Goal: Check status: Check status

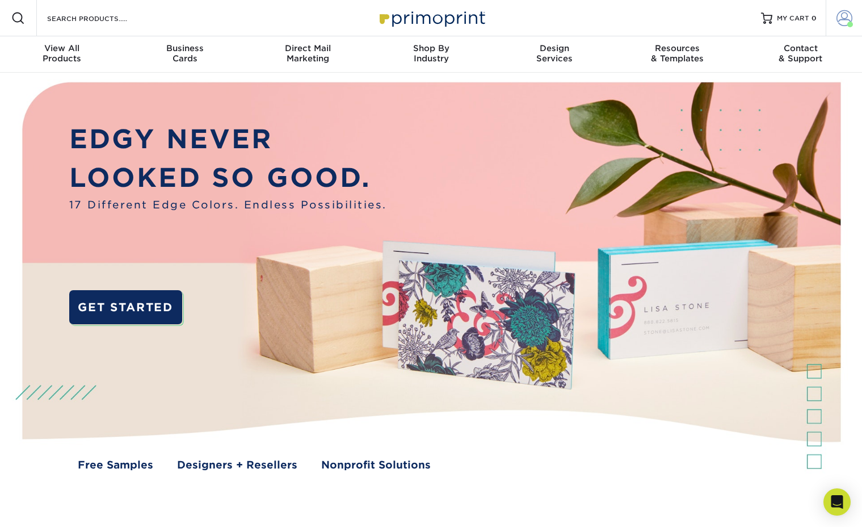
click at [848, 19] on span at bounding box center [845, 18] width 16 height 16
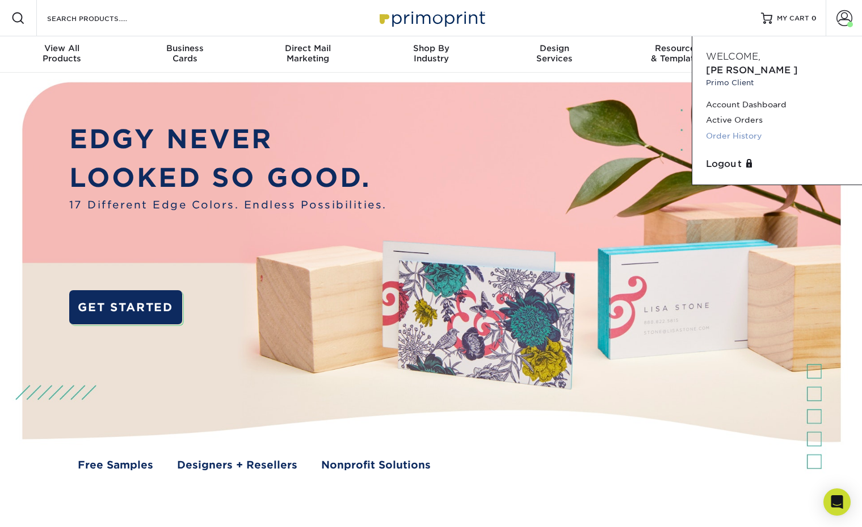
click at [739, 128] on link "Order History" at bounding box center [777, 135] width 142 height 15
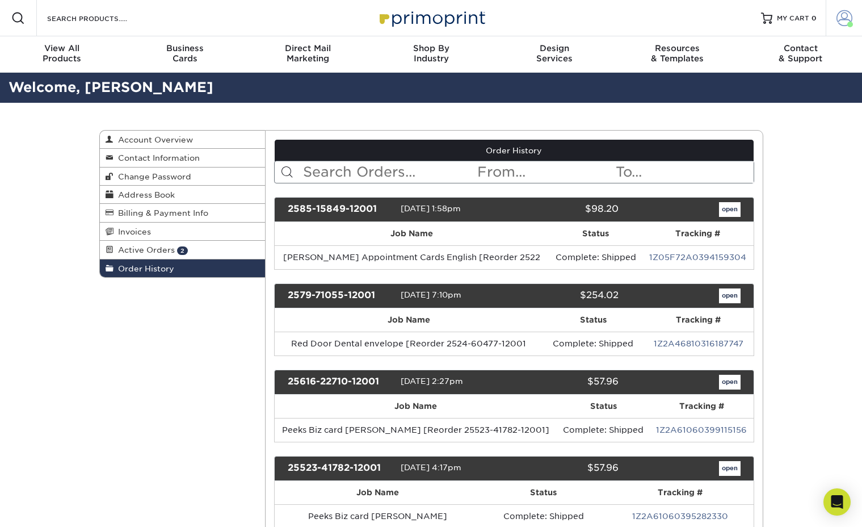
click at [844, 21] on span at bounding box center [845, 18] width 16 height 16
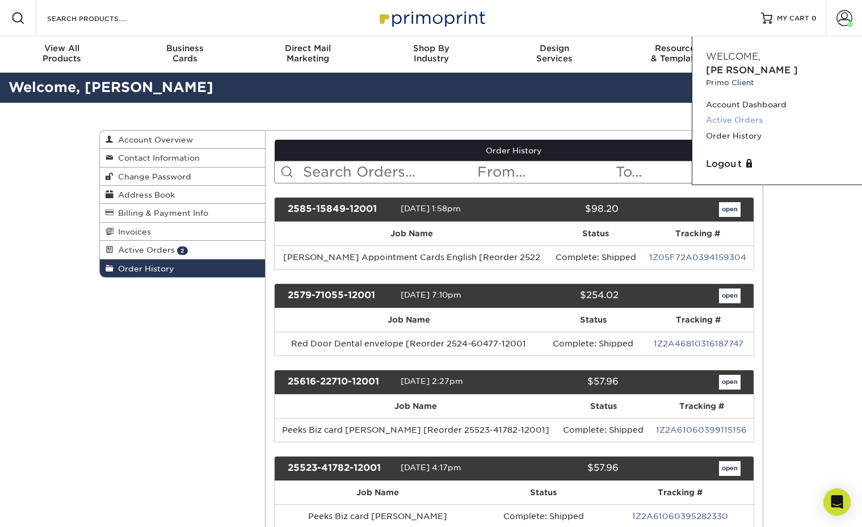
click at [735, 112] on link "Active Orders" at bounding box center [777, 119] width 142 height 15
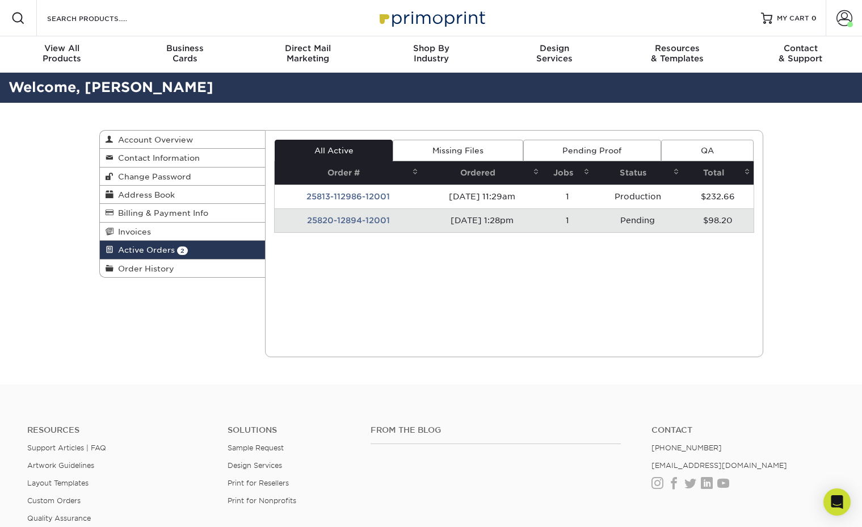
click at [399, 225] on td "25820-12894-12001" at bounding box center [348, 220] width 147 height 24
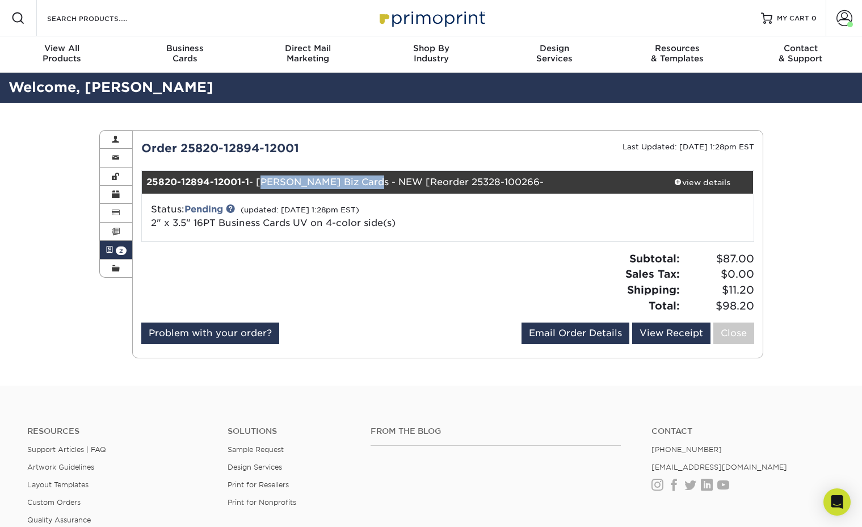
drag, startPoint x: 262, startPoint y: 180, endPoint x: 368, endPoint y: 177, distance: 106.2
click at [368, 177] on div "25820-12894-12001-1 - Gregg Krahn Biz Cards - NEW [Reorder 25328-100266-" at bounding box center [397, 182] width 510 height 23
copy div "[PERSON_NAME] Biz Cards"
click at [846, 7] on link "Account" at bounding box center [844, 18] width 36 height 36
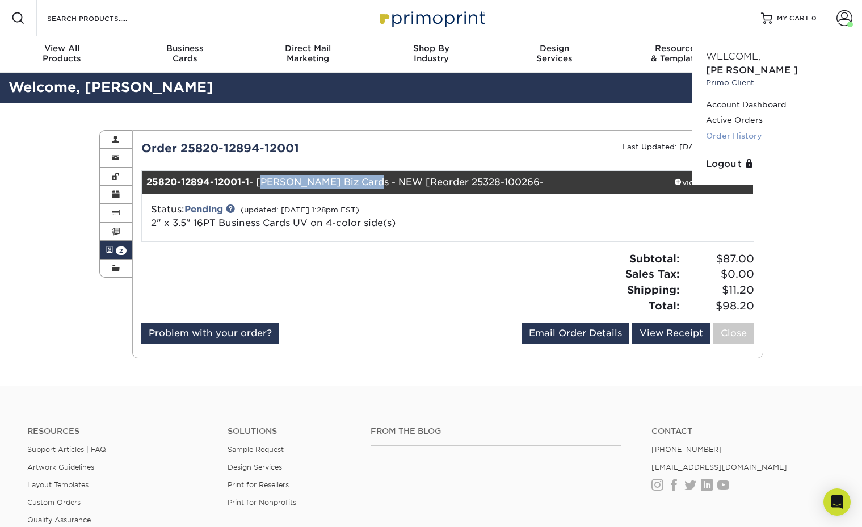
click at [736, 128] on link "Order History" at bounding box center [777, 135] width 142 height 15
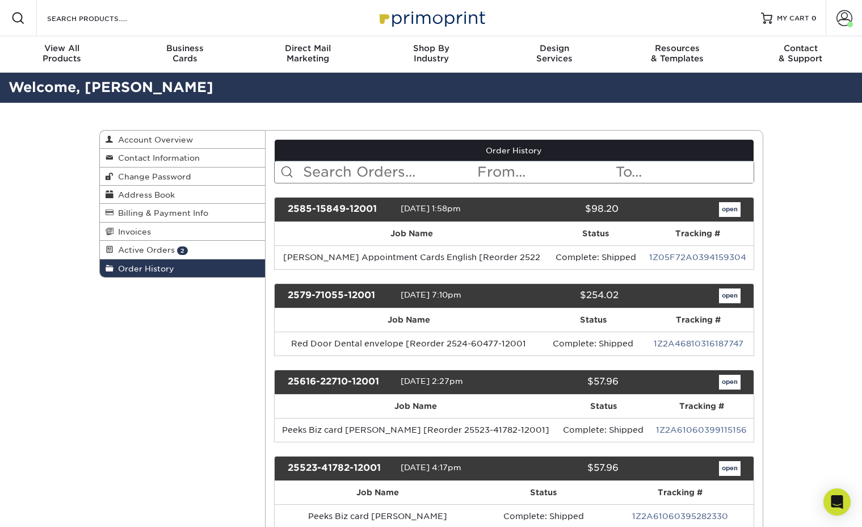
click at [353, 172] on input "text" at bounding box center [389, 172] width 174 height 22
paste input "[PERSON_NAME] Biz Cards"
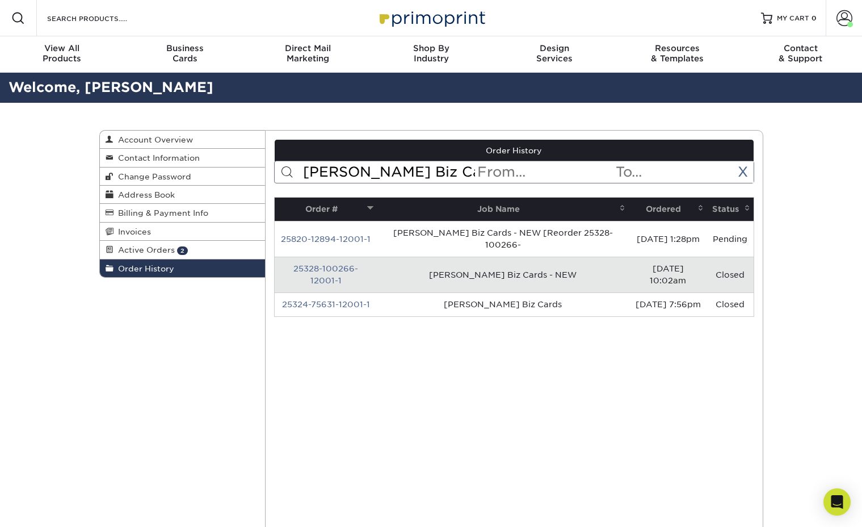
type input "[PERSON_NAME] Biz Cards"
click at [578, 279] on td "[PERSON_NAME] Biz Cards - NEW" at bounding box center [503, 275] width 252 height 36
click at [343, 266] on link "25328-100266-12001-1" at bounding box center [326, 274] width 65 height 21
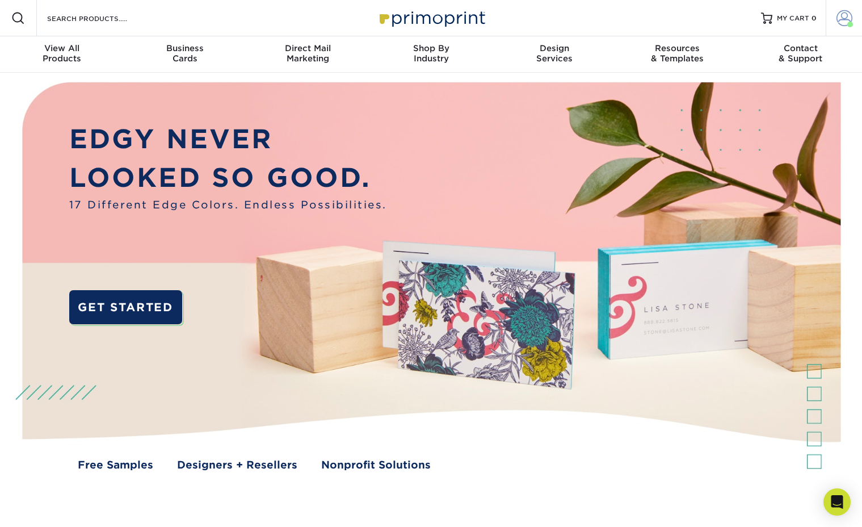
click at [844, 23] on span at bounding box center [845, 18] width 16 height 16
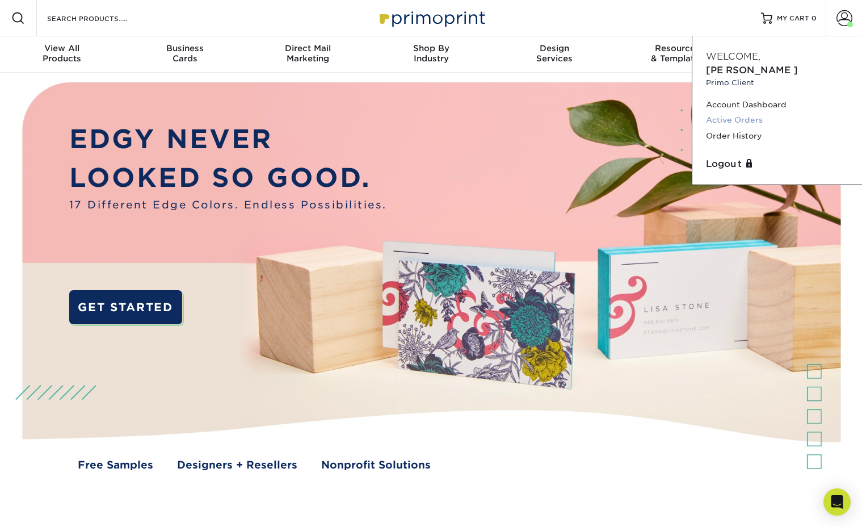
click at [739, 112] on link "Active Orders" at bounding box center [777, 119] width 142 height 15
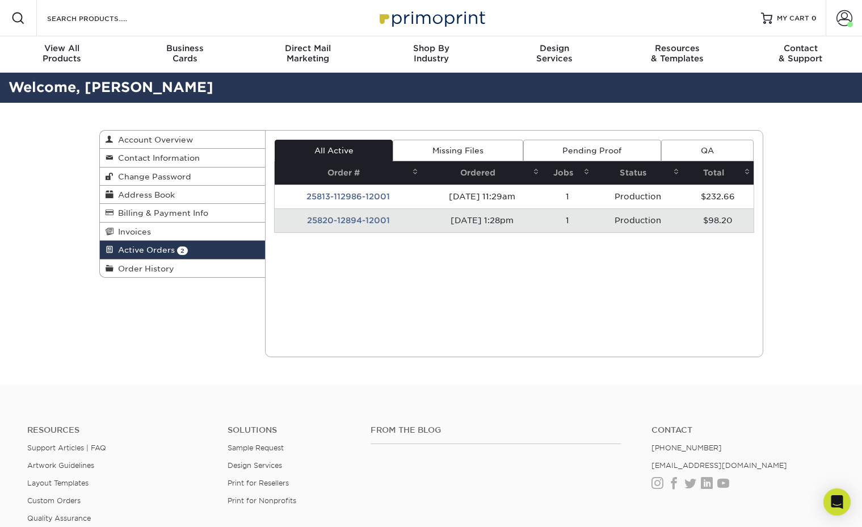
click at [403, 219] on td "25820-12894-12001" at bounding box center [348, 220] width 147 height 24
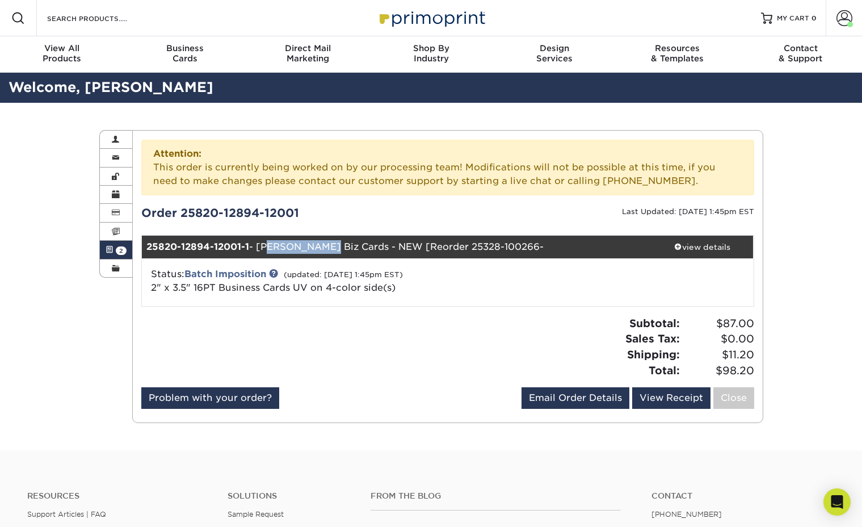
drag, startPoint x: 274, startPoint y: 244, endPoint x: 324, endPoint y: 244, distance: 50.5
click at [324, 244] on div "25820-12894-12001-1 - [PERSON_NAME] Biz Cards - NEW [Reorder 25328-100266-" at bounding box center [397, 247] width 510 height 23
click at [299, 245] on div "25820-12894-12001-1 - [PERSON_NAME] Biz Cards - NEW [Reorder 25328-100266-" at bounding box center [397, 247] width 510 height 23
drag, startPoint x: 261, startPoint y: 246, endPoint x: 367, endPoint y: 244, distance: 106.2
click at [367, 244] on div "25820-12894-12001-1 - Gregg Krahn Biz Cards - NEW [Reorder 25328-100266-" at bounding box center [397, 247] width 510 height 23
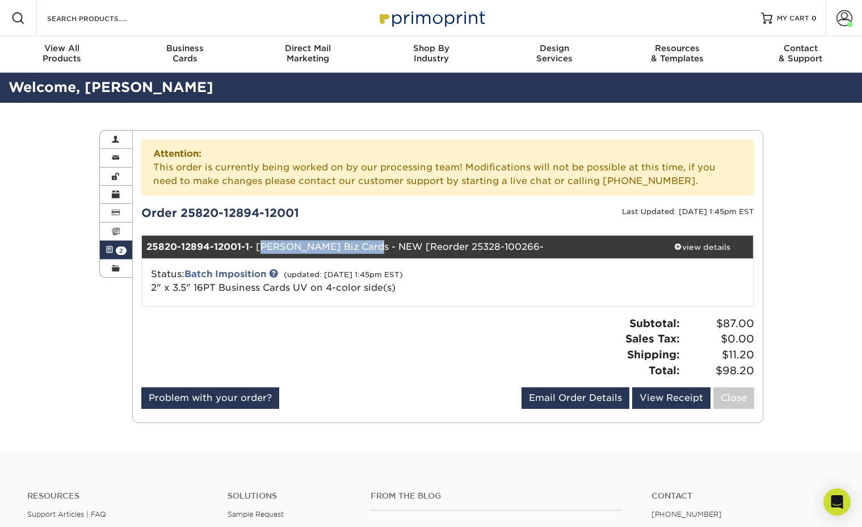
copy div "[PERSON_NAME] Biz Cards"
click at [845, 12] on span at bounding box center [845, 18] width 16 height 16
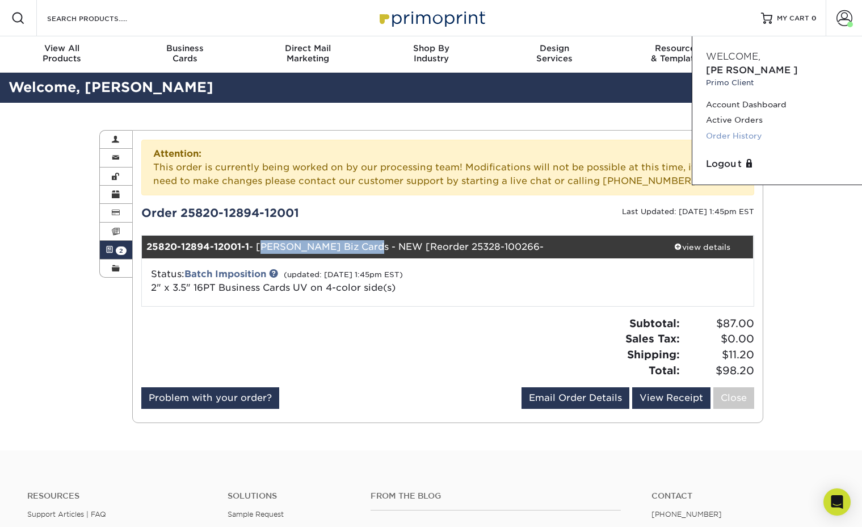
click at [736, 128] on link "Order History" at bounding box center [777, 135] width 142 height 15
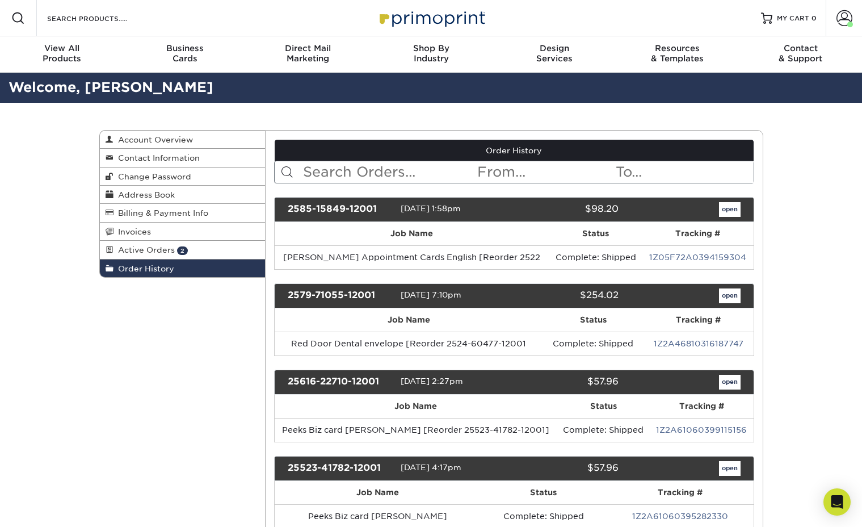
click at [364, 165] on input "text" at bounding box center [389, 172] width 174 height 22
paste input "[PERSON_NAME] Biz Cards"
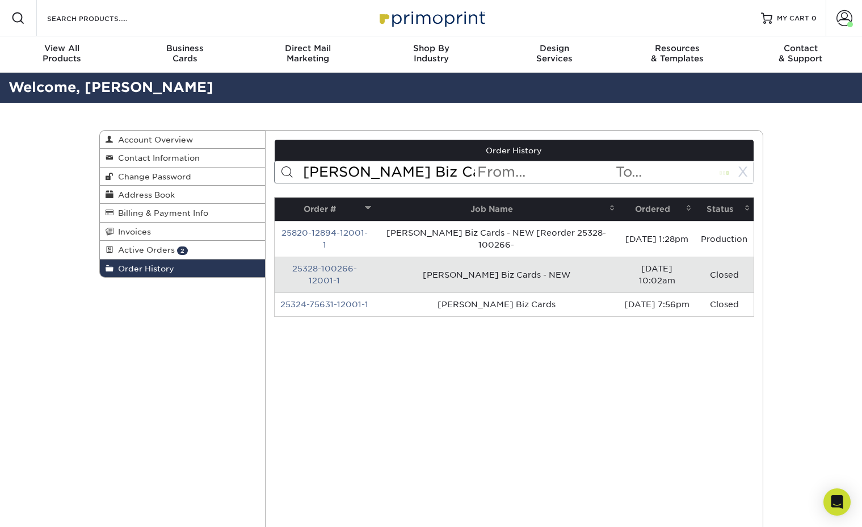
type input "[PERSON_NAME] Biz Cards"
click at [321, 272] on link "25328-100266-12001-1" at bounding box center [324, 274] width 65 height 21
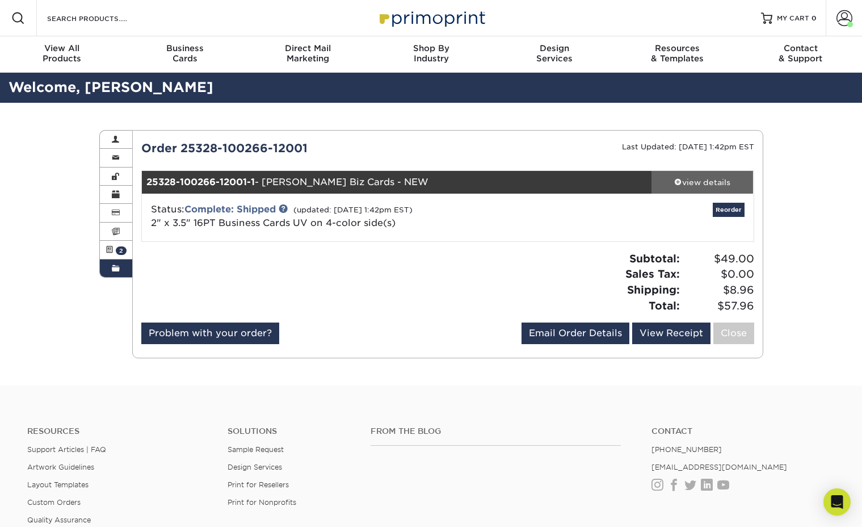
click at [705, 182] on div "view details" at bounding box center [703, 182] width 102 height 11
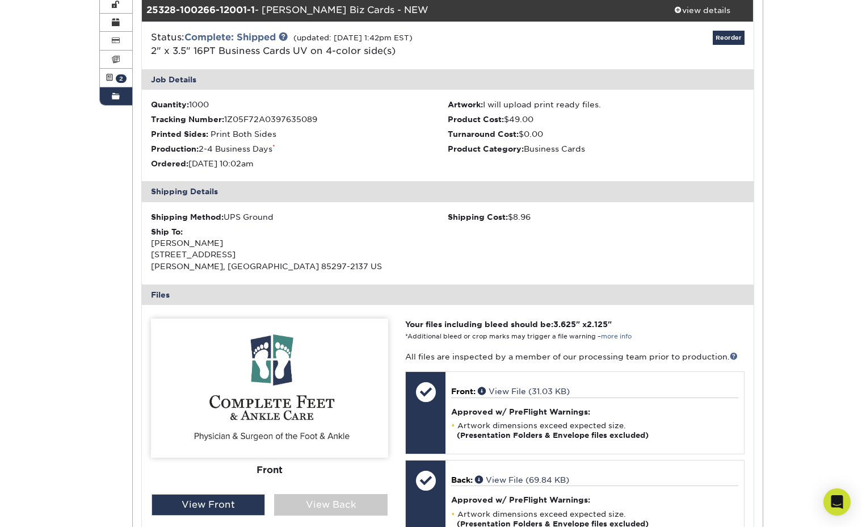
scroll to position [180, 0]
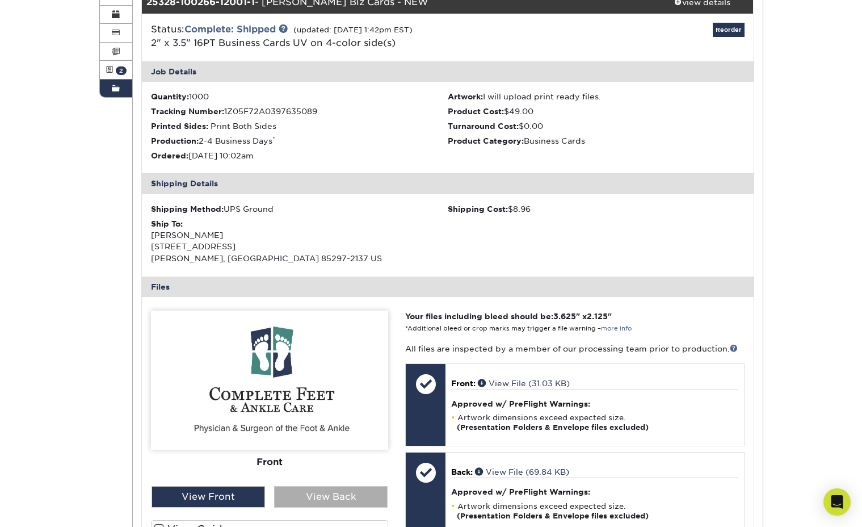
click at [311, 491] on div "View Back" at bounding box center [331, 497] width 114 height 22
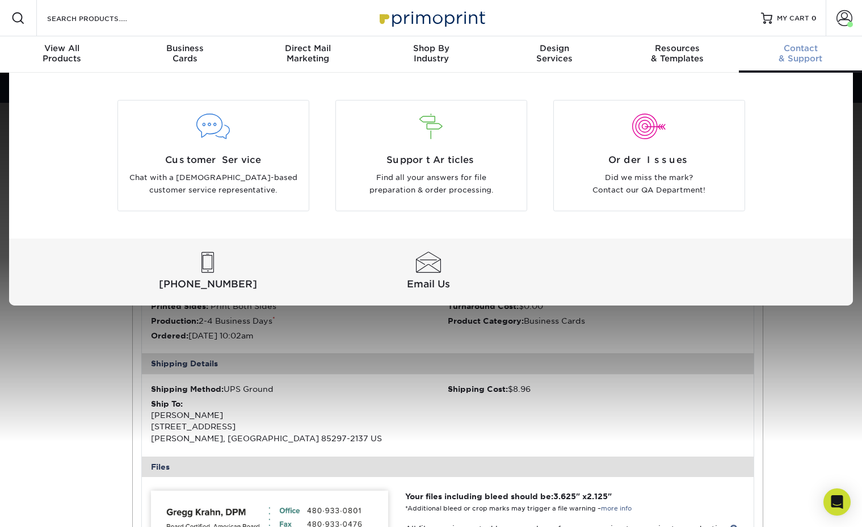
scroll to position [0, 0]
